Goal: Contribute content

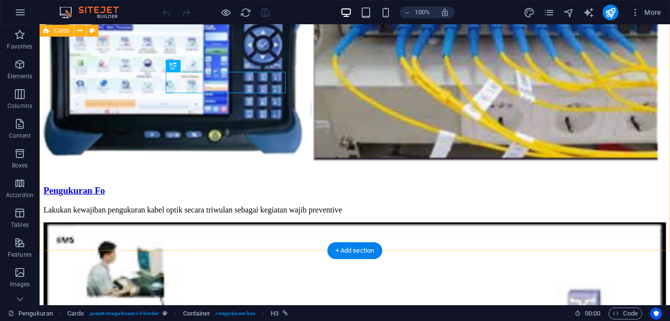
scroll to position [173, 0]
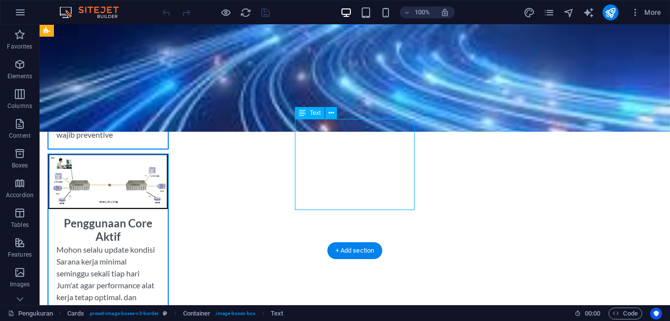
click at [167, 243] on div "Mohon selalu update kondisi Sarana kerja minimal seminggu sekali tiap hari Jum'…" at bounding box center [107, 288] width 119 height 91
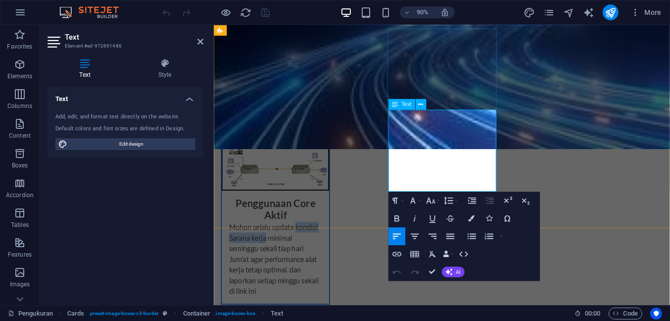
drag, startPoint x: 488, startPoint y: 127, endPoint x: 455, endPoint y: 138, distance: 34.9
click at [333, 243] on p "Mohon selalu update kondisi Sarana kerja minimal seminggu sekali tiap hari Jum'…" at bounding box center [281, 284] width 103 height 83
drag, startPoint x: 500, startPoint y: 149, endPoint x: 493, endPoint y: 172, distance: 24.4
click at [333, 243] on p "Mohon selalu update penggunaan core aktif minimal seminggu sekali tiap hari Jum…" at bounding box center [281, 284] width 103 height 83
drag, startPoint x: 455, startPoint y: 183, endPoint x: 530, endPoint y: 199, distance: 76.5
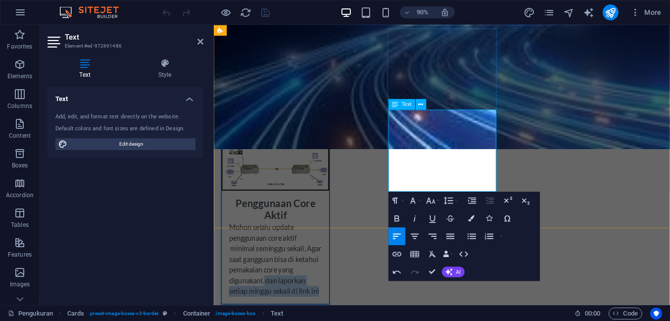
click at [530, 199] on div "Pengukuran Fo Lakukan kewajiban pengukuran kabel optik secara triwulan sebagai …" at bounding box center [411, 271] width 404 height 572
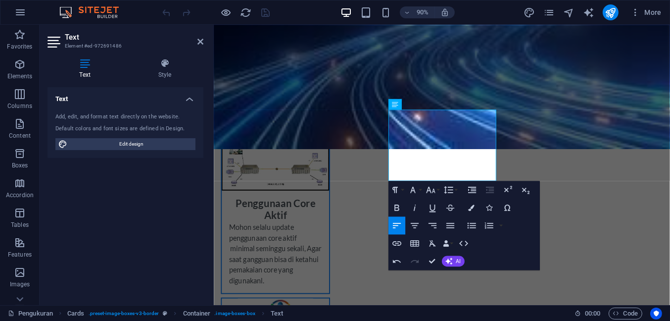
click at [194, 235] on div "Text Add, edit, and format text directly on the website. Default colors and fon…" at bounding box center [125, 192] width 156 height 210
click at [246, 168] on div "Pengukuran Fo Lakukan kewajiban pengukuran kabel optik secara triwulan sebagai …" at bounding box center [466, 265] width 507 height 552
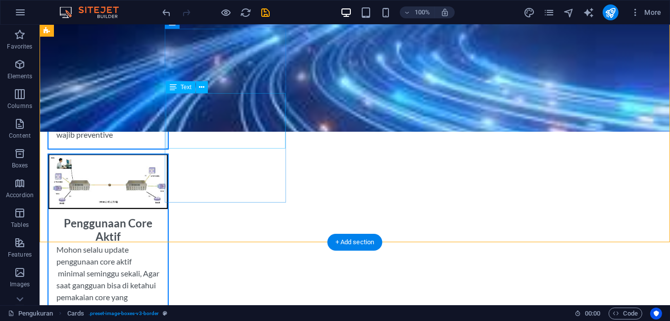
click at [167, 148] on div "Lakukan kewajiban pengukuran kabel optik secara triwulan sebagai kegiatan wajib…" at bounding box center [107, 120] width 119 height 55
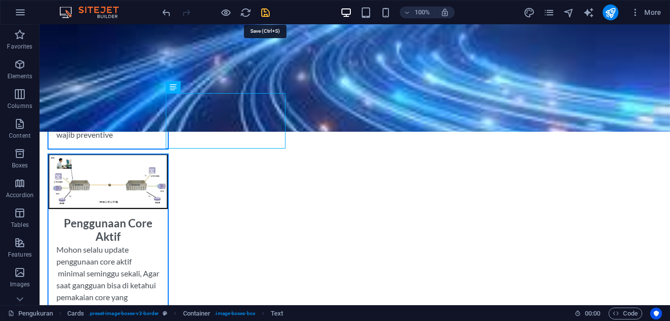
click at [268, 12] on icon "save" at bounding box center [265, 12] width 11 height 11
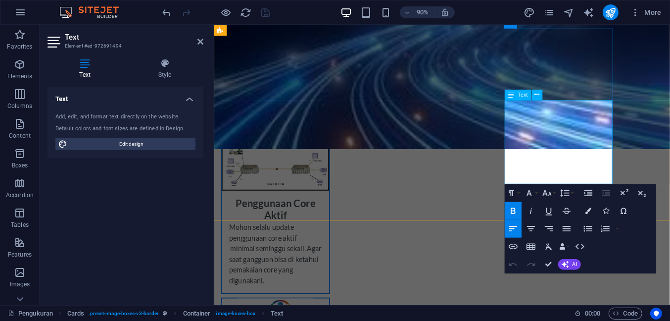
drag, startPoint x: 544, startPoint y: 152, endPoint x: 612, endPoint y: 185, distance: 75.7
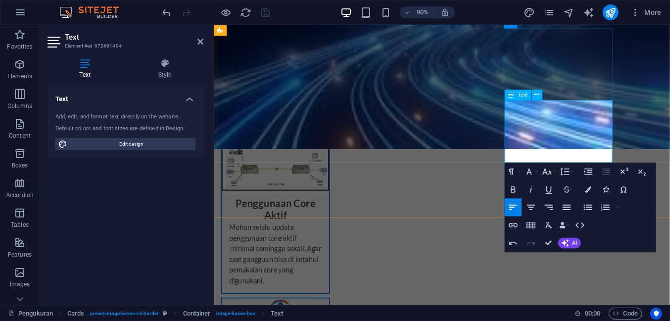
drag, startPoint x: 608, startPoint y: 167, endPoint x: 791, endPoint y: 194, distance: 184.6
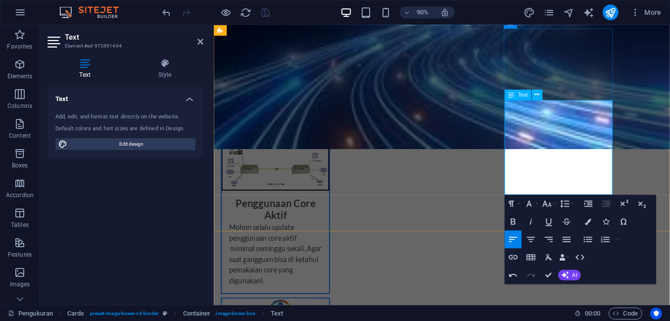
drag, startPoint x: 586, startPoint y: 152, endPoint x: 572, endPoint y: 148, distance: 14.5
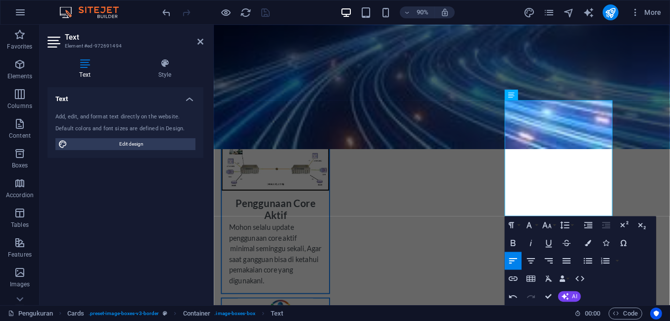
click at [212, 232] on div at bounding box center [212, 165] width 2 height 280
click at [228, 108] on div "Pengukuran Fo Lakukan kewajiban pengukuran kabel optik secara triwulan sebagai …" at bounding box center [466, 277] width 507 height 576
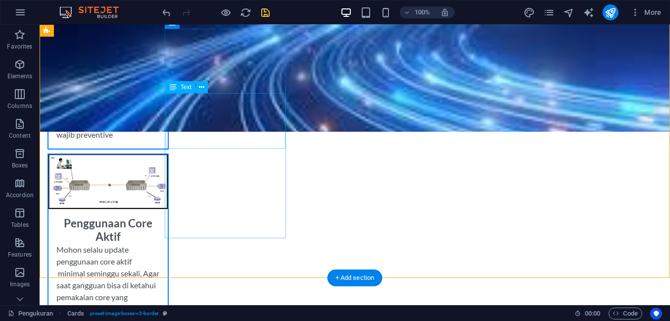
click at [167, 119] on div "Lakukan kewajiban pengukuran kabel optik secara triwulan sebagai kegiatan wajib…" at bounding box center [107, 120] width 119 height 55
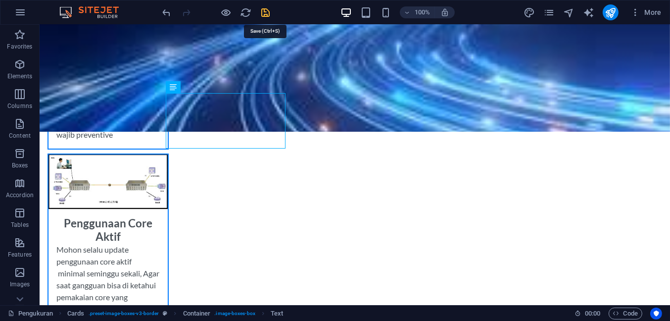
click at [265, 11] on icon "save" at bounding box center [265, 12] width 11 height 11
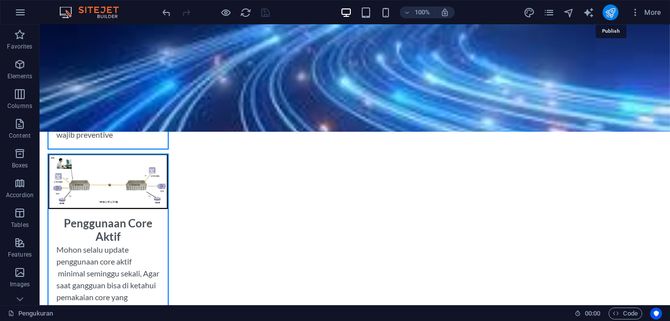
click at [611, 8] on icon "publish" at bounding box center [610, 12] width 11 height 11
